Goal: Register for event/course

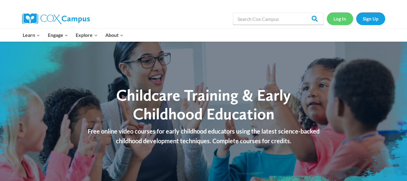
click at [334, 21] on link "Log In" at bounding box center [340, 18] width 26 height 12
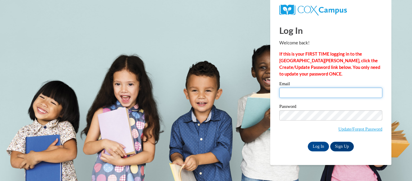
click at [325, 94] on input "Email" at bounding box center [330, 93] width 103 height 10
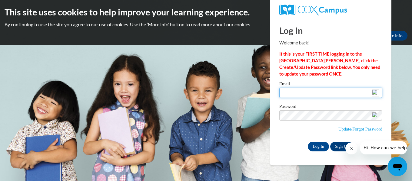
click at [344, 95] on input "Email" at bounding box center [330, 93] width 103 height 10
click at [349, 91] on input "Email" at bounding box center [330, 93] width 103 height 10
click at [401, 78] on body "This site uses cookies to help improve your learning experience. By continuing …" at bounding box center [206, 90] width 412 height 181
click at [340, 94] on input "Email" at bounding box center [330, 93] width 103 height 10
type input "mycatcrystal30@gmail.com"
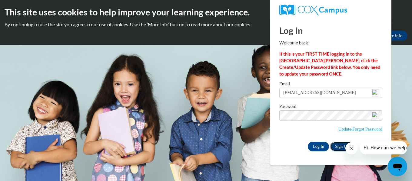
click at [338, 146] on link "Sign Up" at bounding box center [342, 147] width 24 height 10
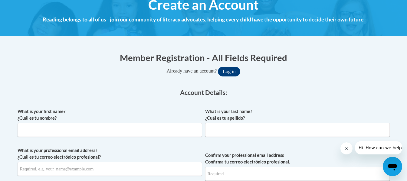
scroll to position [79, 0]
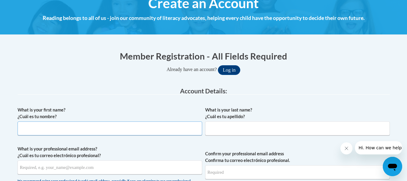
click at [28, 128] on input "What is your first name? ¿Cuál es tu nombre?" at bounding box center [110, 129] width 185 height 14
type input "Kayla"
type input "[PERSON_NAME]"
type input "mycatcrystal30@gmail.com"
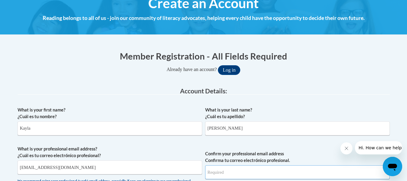
type input "mycatcrystal30@gmail.com"
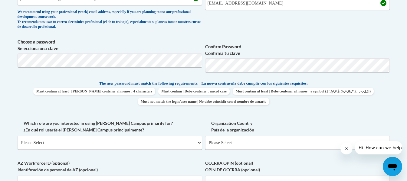
scroll to position [251, 0]
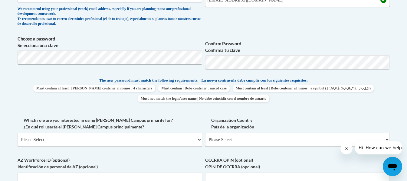
click at [395, 98] on body "This site uses cookies to help improve your learning experience. By continuing …" at bounding box center [203, 118] width 407 height 739
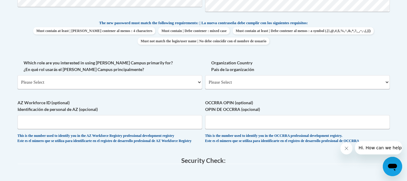
scroll to position [310, 0]
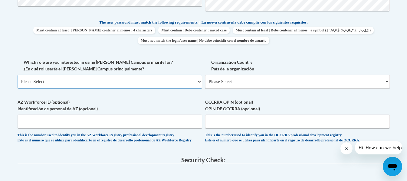
click at [74, 80] on select "Please Select College/University | Colegio/Universidad Community/Nonprofit Part…" at bounding box center [110, 82] width 185 height 14
select select "fbf2d438-af2f-41f8-98f1-81c410e29de3"
click at [18, 75] on select "Please Select College/University | Colegio/Universidad Community/Nonprofit Part…" at bounding box center [110, 82] width 185 height 14
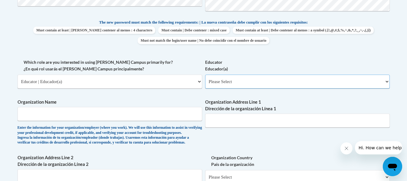
click at [217, 79] on select "Please Select Early Learning/Daycare Teacher/Family Home Care Provider | Maestr…" at bounding box center [297, 82] width 185 height 14
select select "5e2af403-4f2c-4e49-a02f-103e55d7b75b"
click at [205, 75] on select "Please Select Early Learning/Daycare Teacher/Family Home Care Provider | Maestr…" at bounding box center [297, 82] width 185 height 14
click at [47, 113] on input "Organization Name" at bounding box center [110, 114] width 185 height 14
type input "b"
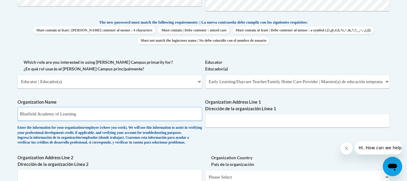
type input "Bluefield Academy of Learning"
click at [303, 123] on input "Organization Address Line 1 Dirección de la organización Línea 1" at bounding box center [297, 121] width 185 height 14
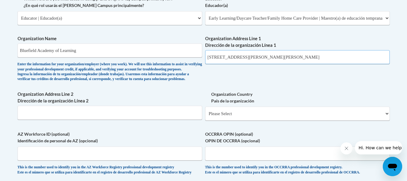
scroll to position [375, 0]
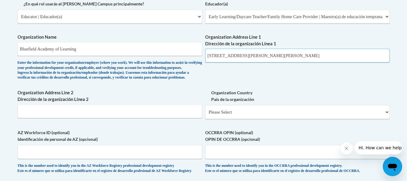
type input "117 Hockman pike bluefield va"
click at [189, 118] on input "Organization Address Line 2 Dirección de la organización Línea 2" at bounding box center [110, 111] width 185 height 14
click at [301, 156] on input "OCCRRA OPIN (optional) OPIN DE OCCRRA (opcional)" at bounding box center [297, 152] width 185 height 14
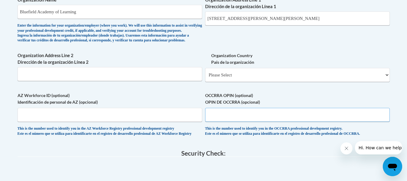
scroll to position [412, 0]
click at [296, 82] on select "Please Select United States | Estados Unidos Outside of the United States | Fue…" at bounding box center [297, 75] width 185 height 14
select select "ad49bcad-a171-4b2e-b99c-48b446064914"
click at [205, 77] on select "Please Select United States | Estados Unidos Outside of the United States | Fue…" at bounding box center [297, 75] width 185 height 14
select select
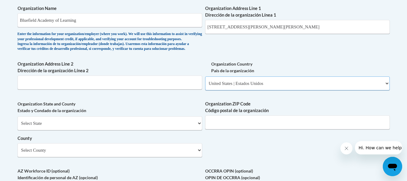
scroll to position [407, 0]
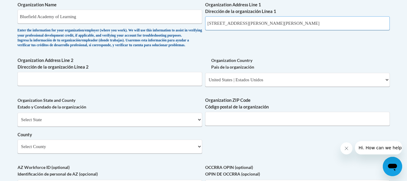
click at [291, 23] on input "117 Hockman pike bluefield va" at bounding box center [297, 23] width 185 height 14
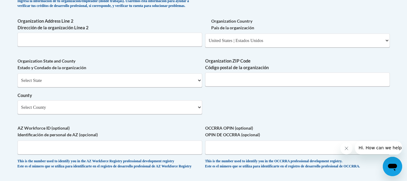
scroll to position [451, 0]
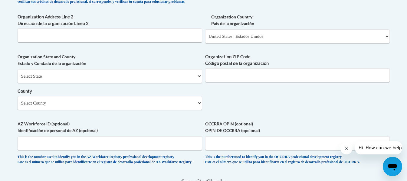
type input "117 Hockman pike"
click at [178, 83] on select "Select State Alabama Alaska Arizona Arkansas California Colorado Connecticut De…" at bounding box center [110, 76] width 185 height 14
select select "Virginia"
click at [18, 79] on select "Select State Alabama Alaska Arizona Arkansas California Colorado Connecticut De…" at bounding box center [110, 76] width 185 height 14
click at [259, 82] on input "Organization ZIP Code Código postal de la organización" at bounding box center [297, 75] width 185 height 14
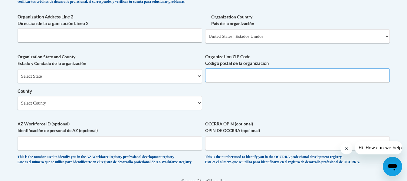
type input "24613"
type input "7"
click at [190, 110] on select "Select County Accomack Albemarle Alexandria Alleghany Amelia Amherst Appomattox…" at bounding box center [110, 103] width 185 height 14
select select "Tazewell"
click at [18, 106] on select "Select County Accomack Albemarle Alexandria Alleghany Amelia Amherst Appomattox…" at bounding box center [110, 103] width 185 height 14
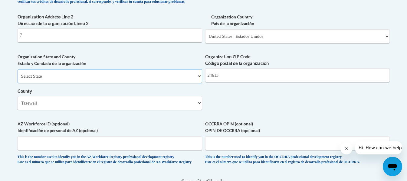
click at [148, 83] on select "Select State Alabama Alaska Arizona Arkansas California Colorado Connecticut De…" at bounding box center [110, 76] width 185 height 14
click at [298, 134] on label "OCCRRA OPIN (optional) OPIN DE OCCRRA (opcional)" at bounding box center [297, 127] width 185 height 13
click at [298, 136] on input "OCCRRA OPIN (optional) OPIN DE OCCRRA (opcional)" at bounding box center [297, 143] width 185 height 14
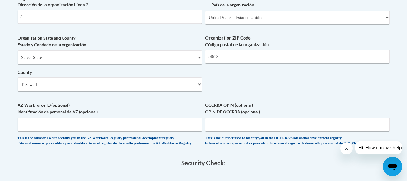
scroll to position [465, 0]
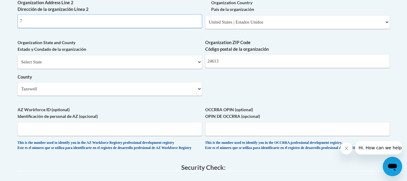
click at [178, 28] on input "7" at bounding box center [110, 21] width 185 height 14
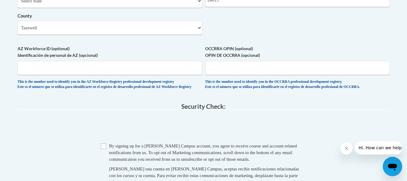
scroll to position [524, 0]
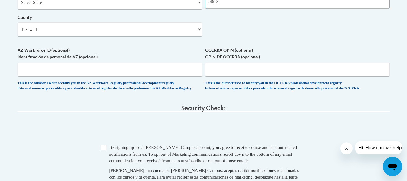
click at [225, 8] on input "24613" at bounding box center [297, 2] width 185 height 14
click at [328, 141] on span "0cAFcWeA5thmqQz85Xs9KSayZVrNYE1Lb5NbYNdffHMzuX0ZWbbcdDz2ghZxik1Qq9tZXqfKMRk06u3…" at bounding box center [204, 130] width 372 height 24
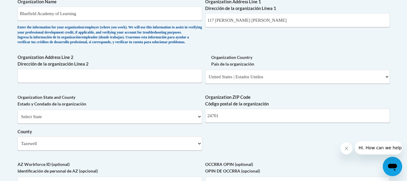
scroll to position [410, 0]
click at [225, 123] on input "24701" at bounding box center [297, 116] width 185 height 14
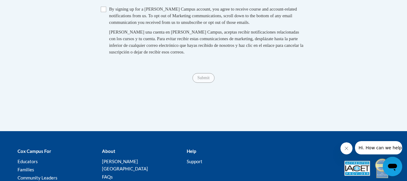
scroll to position [666, 0]
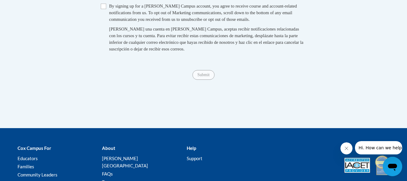
type input "24605"
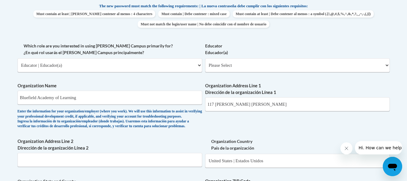
scroll to position [326, 0]
click at [326, 70] on select "Please Select Early Learning/Daycare Teacher/Family Home Care Provider | Maestr…" at bounding box center [297, 65] width 185 height 14
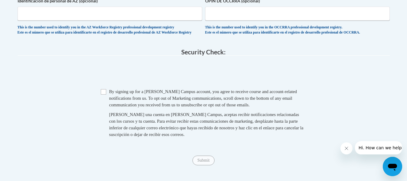
click at [320, 78] on span "0cAFcWeA4ATMUmP-Ch0uLi_Si3fBJS0GajCQgzf_kqN8QhOb2PdkejU6Obx3kFhPdPXt16efrzJbcYA…" at bounding box center [204, 74] width 372 height 24
click at [320, 80] on span "0cAFcWeA4ATMUmP-Ch0uLi_Si3fBJS0GajCQgzf_kqN8QhOb2PdkejU6Obx3kFhPdPXt16efrzJbcYA…" at bounding box center [204, 74] width 372 height 24
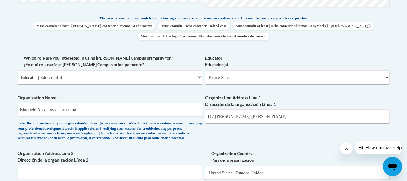
scroll to position [315, 0]
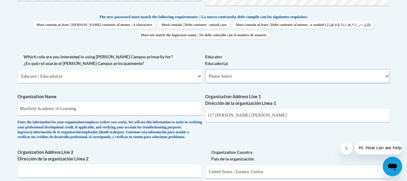
click at [238, 77] on select "Please Select Early Learning/Daycare Teacher/Family Home Care Provider | Maestr…" at bounding box center [297, 76] width 185 height 14
select select "5e2af403-4f2c-4e49-a02f-103e55d7b75b"
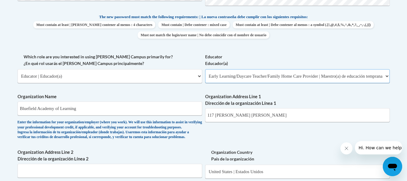
click at [205, 69] on select "Please Select Early Learning/Daycare Teacher/Family Home Care Provider | Maestr…" at bounding box center [297, 76] width 185 height 14
select select "null"
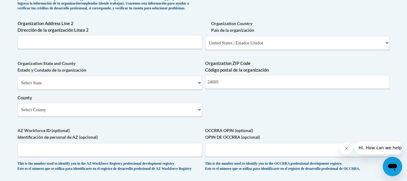
scroll to position [446, 0]
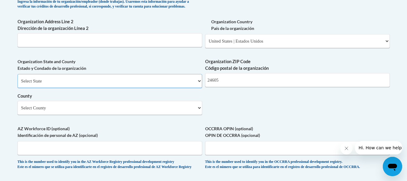
click at [192, 87] on select "Select State Alabama Alaska Arizona Arkansas California Colorado Connecticut De…" at bounding box center [110, 81] width 185 height 14
select select "Virginia"
click at [18, 84] on select "Select State Alabama Alaska Arizona Arkansas California Colorado Connecticut De…" at bounding box center [110, 81] width 185 height 14
click at [195, 115] on select "Select County Accomack Albemarle Alexandria Alleghany Amelia Amherst Appomattox…" at bounding box center [110, 108] width 185 height 14
click at [18, 111] on select "Select County Accomack Albemarle Alexandria Alleghany Amelia Amherst Appomattox…" at bounding box center [110, 108] width 185 height 14
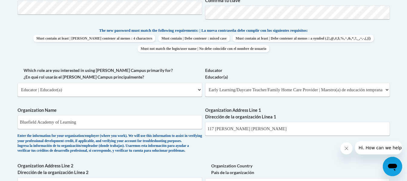
scroll to position [302, 0]
click at [315, 159] on div "What is your first name? ¿Cuál es tu nombre? Kayla What is your last name? ¿Cuá…" at bounding box center [204, 100] width 372 height 439
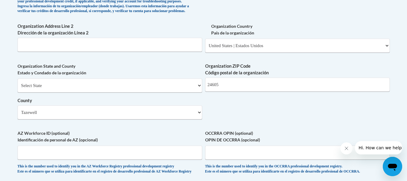
scroll to position [442, 0]
click at [181, 51] on input "Organization Address Line 2 Dirección de la organización Línea 2" at bounding box center [110, 45] width 185 height 14
type input "117"
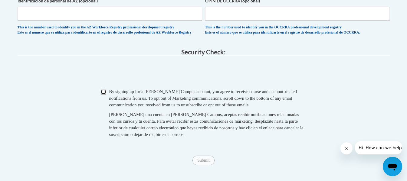
click at [103, 95] on input "Checkbox" at bounding box center [103, 91] width 5 height 5
checkbox input "true"
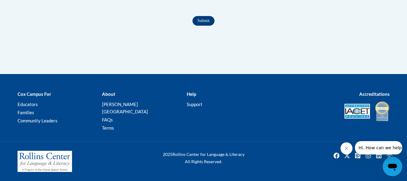
scroll to position [728, 0]
click at [208, 26] on input "Submit" at bounding box center [203, 21] width 22 height 10
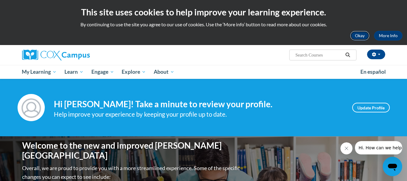
click at [360, 39] on button "Okay" at bounding box center [359, 36] width 19 height 10
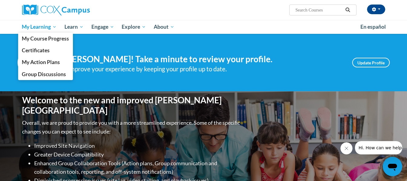
click at [37, 27] on span "My Learning" at bounding box center [39, 26] width 35 height 7
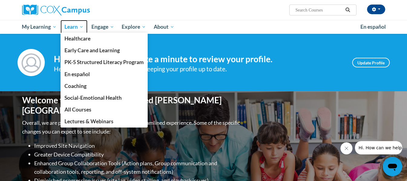
click at [69, 24] on span "Learn" at bounding box center [73, 26] width 19 height 7
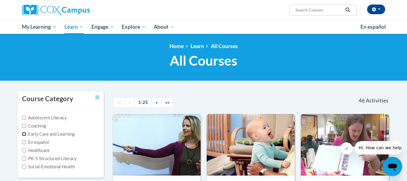
click at [24, 133] on input "Early Care and Learning" at bounding box center [24, 134] width 4 height 4
checkbox input "true"
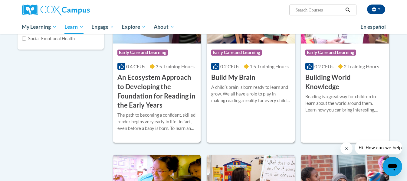
scroll to position [128, 0]
